Goal: Information Seeking & Learning: Find specific fact

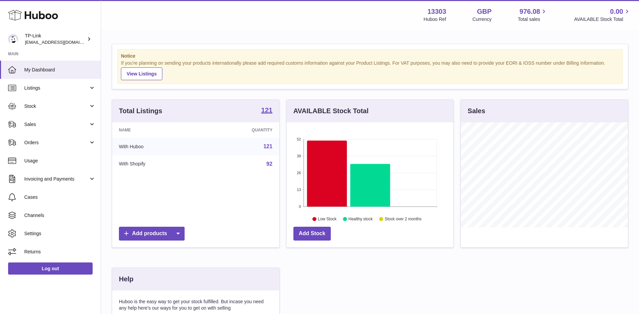
scroll to position [105, 167]
click at [60, 128] on link "Sales" at bounding box center [50, 124] width 101 height 18
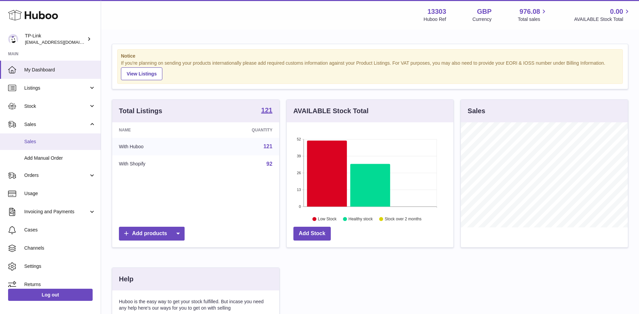
click at [55, 140] on span "Sales" at bounding box center [59, 141] width 71 height 6
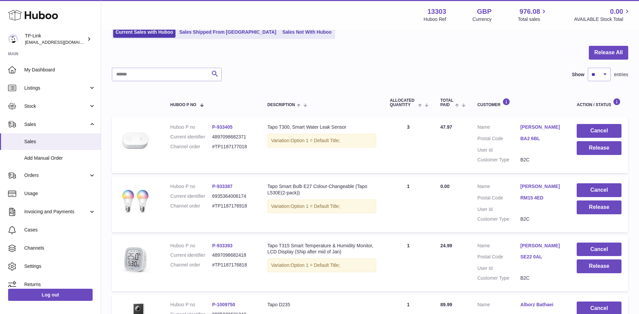
scroll to position [18, 0]
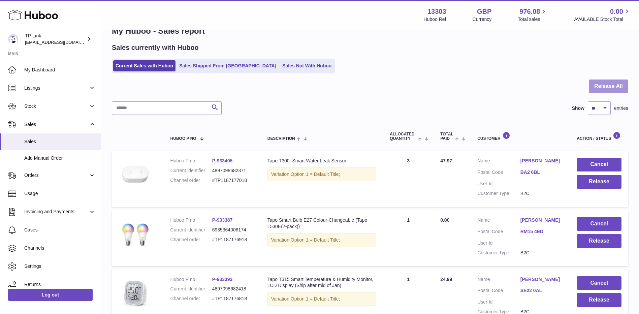
click at [597, 84] on button "Release All" at bounding box center [607, 86] width 39 height 14
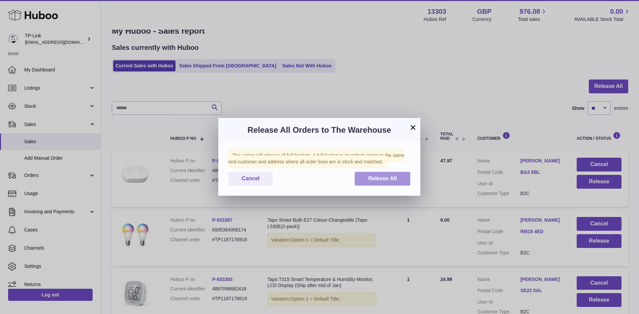
click at [377, 177] on span "Release All" at bounding box center [382, 178] width 29 height 6
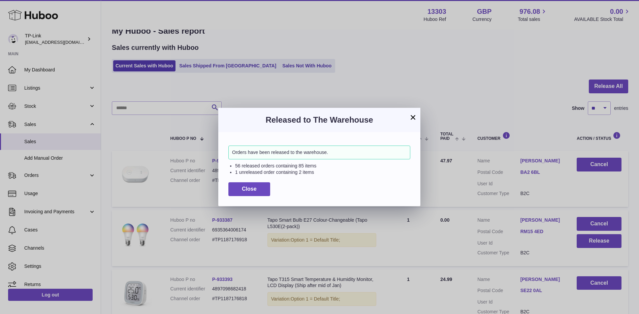
click at [412, 118] on button "×" at bounding box center [413, 117] width 8 height 8
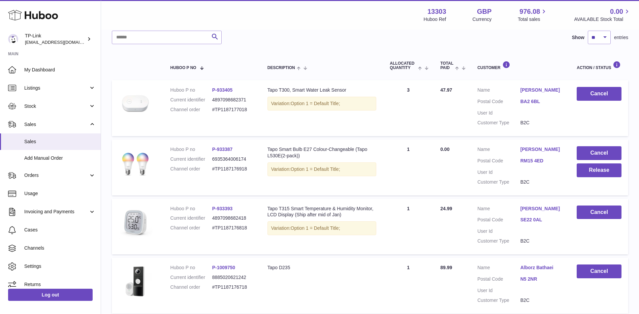
scroll to position [86, 0]
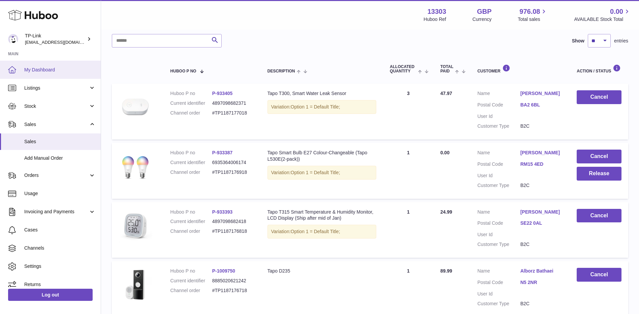
click at [50, 68] on span "My Dashboard" at bounding box center [59, 70] width 71 height 6
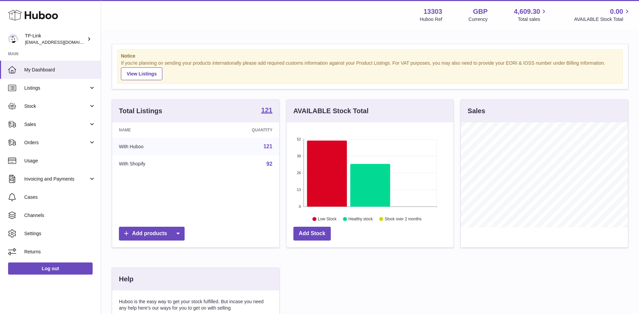
scroll to position [105, 167]
click at [39, 126] on span "Sales" at bounding box center [56, 124] width 64 height 6
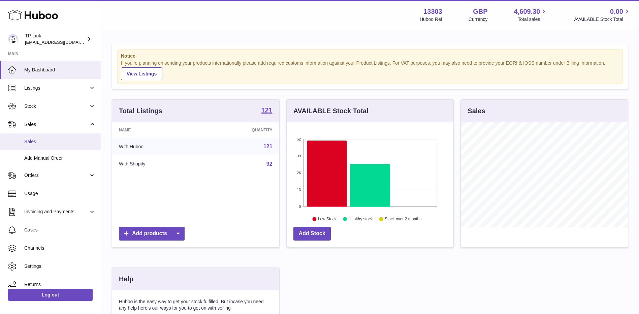
click at [44, 140] on span "Sales" at bounding box center [59, 141] width 71 height 6
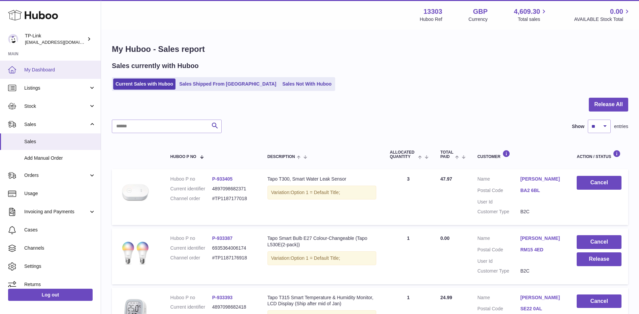
click at [77, 73] on link "My Dashboard" at bounding box center [50, 70] width 101 height 18
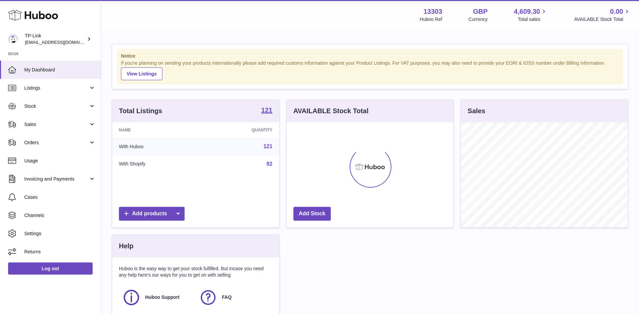
scroll to position [105, 167]
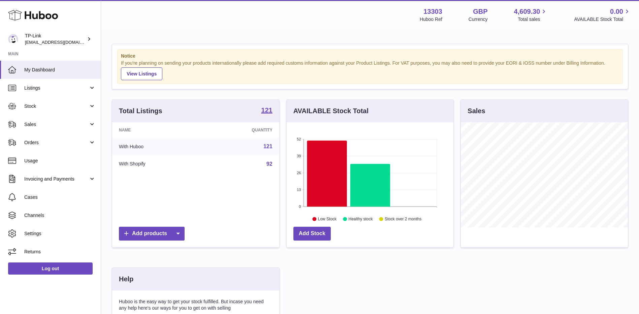
click at [247, 91] on div "Notice If you're planning on sending your products internationally please add r…" at bounding box center [370, 213] width 538 height 366
click at [64, 125] on span "Sales" at bounding box center [56, 124] width 64 height 6
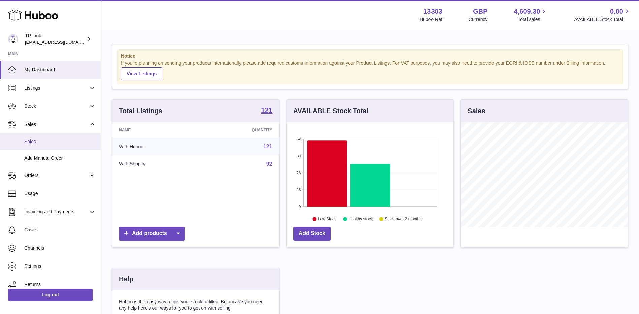
click at [58, 142] on span "Sales" at bounding box center [59, 141] width 71 height 6
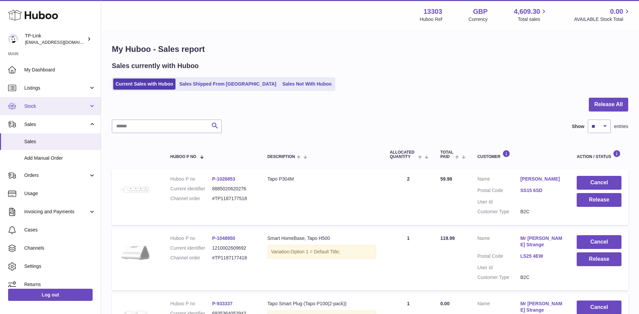
click at [67, 105] on span "Stock" at bounding box center [56, 106] width 64 height 6
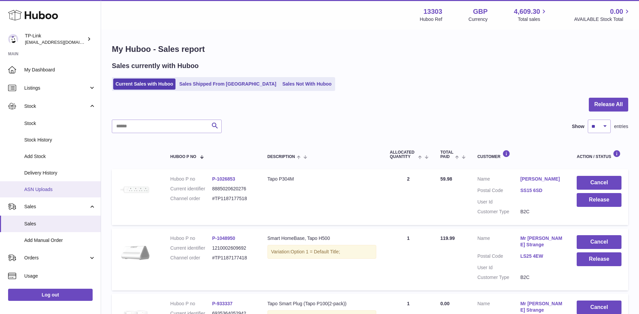
click at [40, 190] on span "ASN Uploads" at bounding box center [59, 189] width 71 height 6
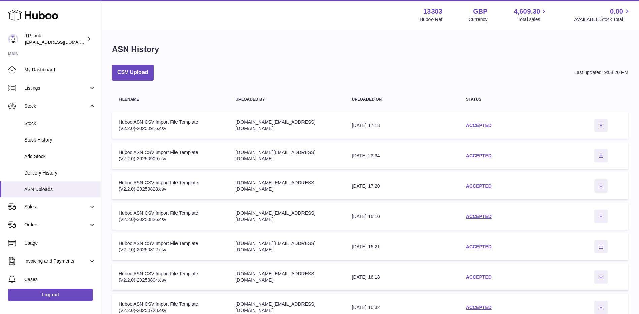
click at [474, 125] on link "ACCEPTED" at bounding box center [479, 125] width 26 height 5
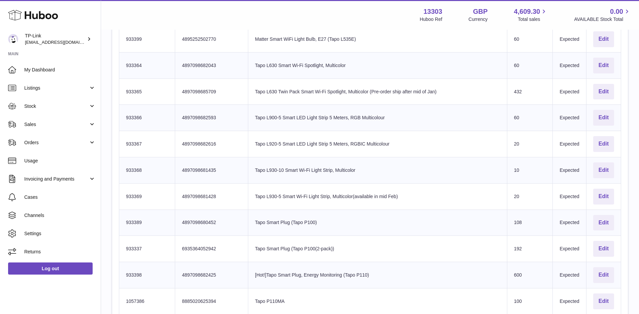
scroll to position [1199, 0]
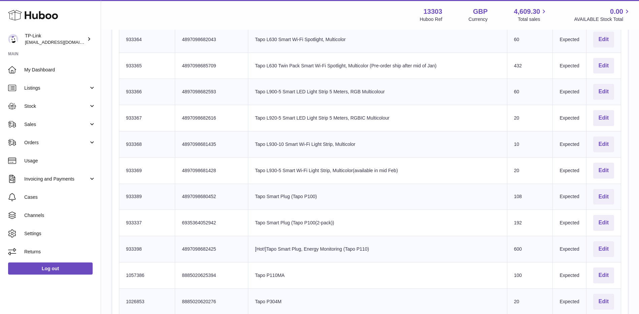
drag, startPoint x: 278, startPoint y: 190, endPoint x: 301, endPoint y: 190, distance: 22.6
click at [301, 190] on td "Product title Tapo Smart Plug (Tapo P100)" at bounding box center [377, 196] width 259 height 26
copy td "Tapo P100"
click at [321, 253] on td "Product title [Hot!]Tapo Smart Plug, Energy Monitoring (Tapo P110)" at bounding box center [377, 249] width 259 height 26
drag, startPoint x: 124, startPoint y: 190, endPoint x: 142, endPoint y: 190, distance: 18.2
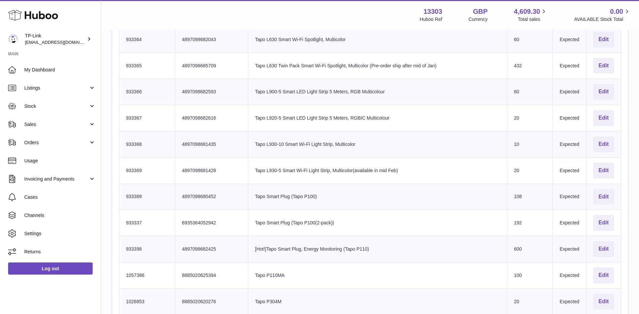
click at [142, 190] on td "Huboo SKU Number 933389" at bounding box center [147, 196] width 56 height 26
copy td "933389"
drag, startPoint x: 280, startPoint y: 217, endPoint x: 319, endPoint y: 219, distance: 39.5
click at [319, 219] on td "Product title Tapo Smart Plug (Tapo P100(2-pack))" at bounding box center [377, 223] width 259 height 26
copy td "Tapo P100(2-pack)"
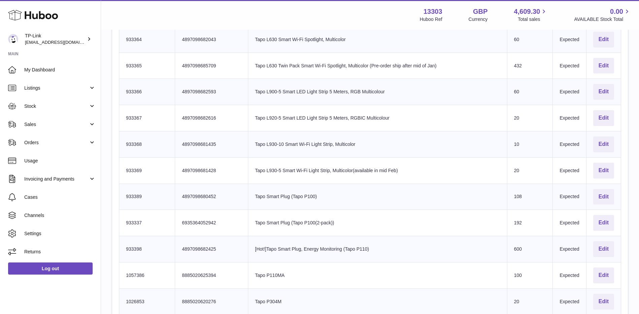
drag, startPoint x: 127, startPoint y: 217, endPoint x: 147, endPoint y: 215, distance: 20.3
click at [147, 215] on td "Huboo SKU Number 933337" at bounding box center [147, 223] width 56 height 26
copy td "933337"
click at [339, 236] on td "Product title [Hot!]Tapo Smart Plug, Energy Monitoring (Tapo P110)" at bounding box center [377, 249] width 259 height 26
drag, startPoint x: 331, startPoint y: 242, endPoint x: 354, endPoint y: 242, distance: 22.6
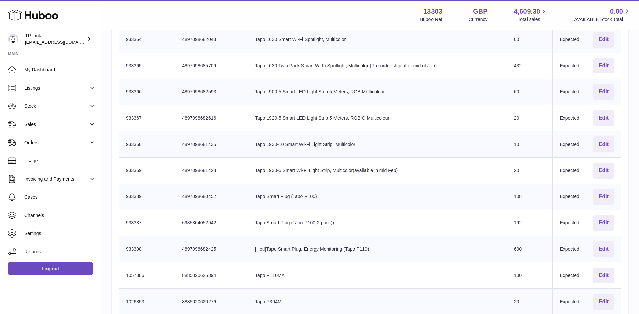
click at [354, 242] on td "Product title [Hot!]Tapo Smart Plug, Energy Monitoring (Tapo P110)" at bounding box center [377, 249] width 259 height 26
copy td "Tapo P110)"
drag, startPoint x: 126, startPoint y: 244, endPoint x: 144, endPoint y: 244, distance: 17.8
click at [144, 244] on td "Huboo SKU Number 933398" at bounding box center [147, 249] width 56 height 26
copy td "933398"
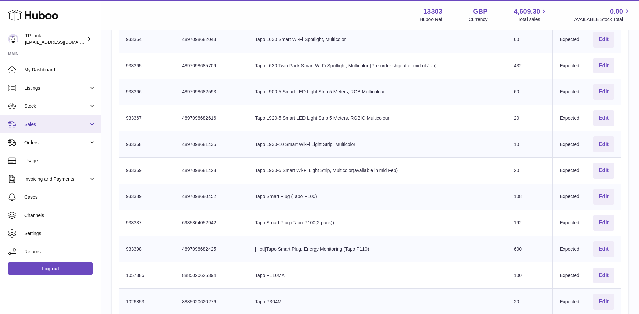
click at [58, 125] on span "Sales" at bounding box center [56, 124] width 64 height 6
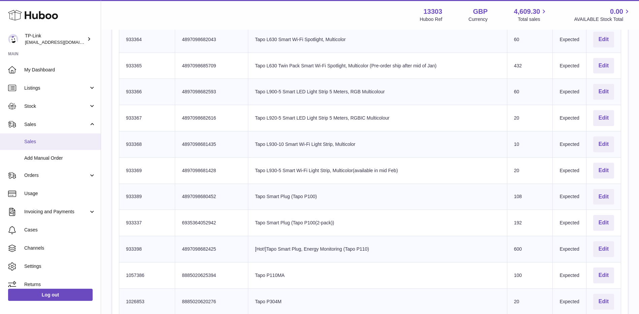
click at [49, 138] on link "Sales" at bounding box center [50, 141] width 101 height 16
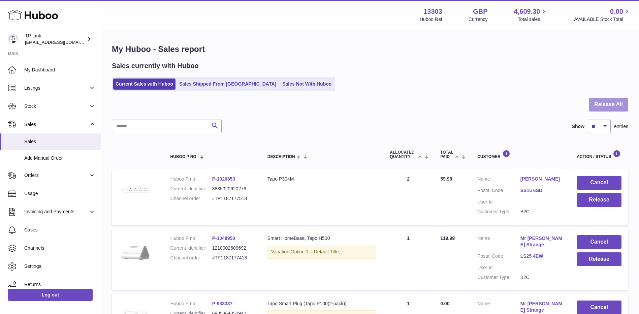
click at [606, 106] on button "Release All" at bounding box center [607, 105] width 39 height 14
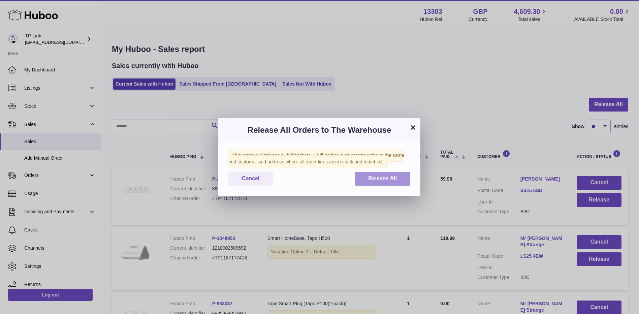
click at [368, 179] on span "Release All" at bounding box center [382, 178] width 29 height 6
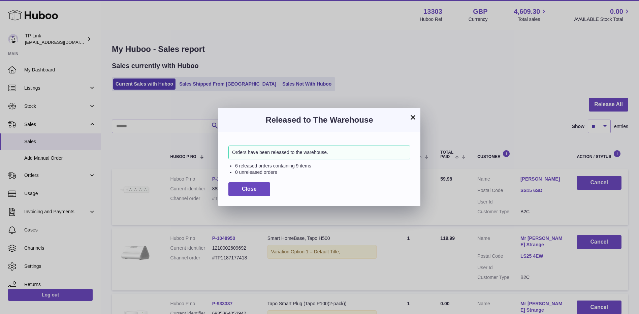
click at [409, 116] on button "×" at bounding box center [413, 117] width 8 height 8
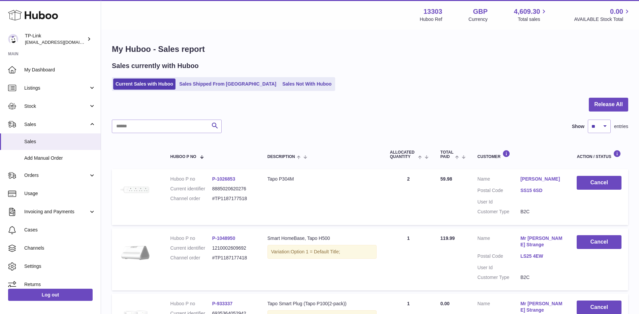
drag, startPoint x: 41, startPoint y: 103, endPoint x: 39, endPoint y: 119, distance: 16.2
click at [41, 103] on span "Stock" at bounding box center [56, 106] width 64 height 6
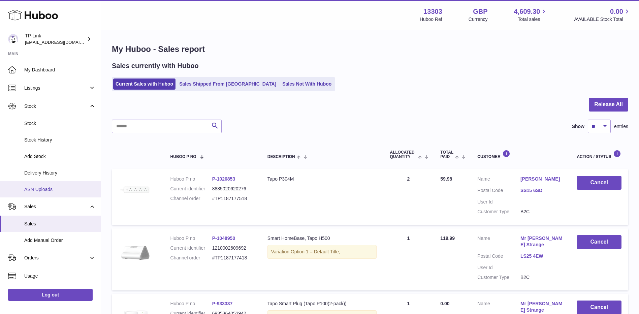
click at [41, 188] on span "ASN Uploads" at bounding box center [59, 189] width 71 height 6
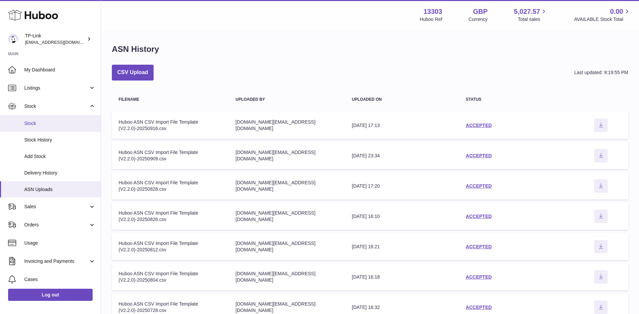
click at [46, 122] on span "Stock" at bounding box center [59, 123] width 71 height 6
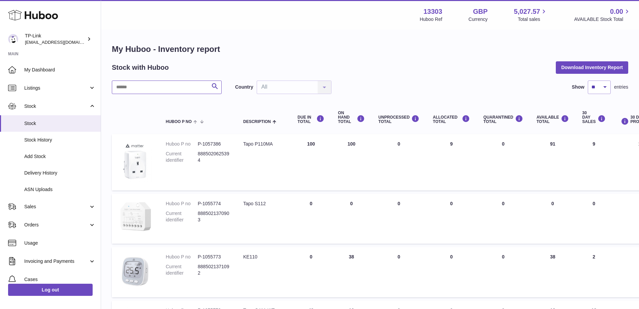
click at [155, 89] on input "text" at bounding box center [167, 86] width 110 height 13
paste input "******"
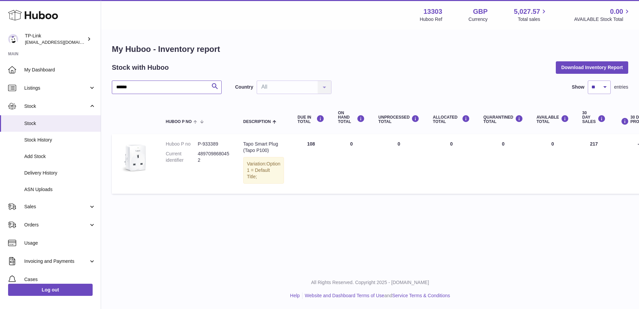
type input "******"
